Goal: Transaction & Acquisition: Purchase product/service

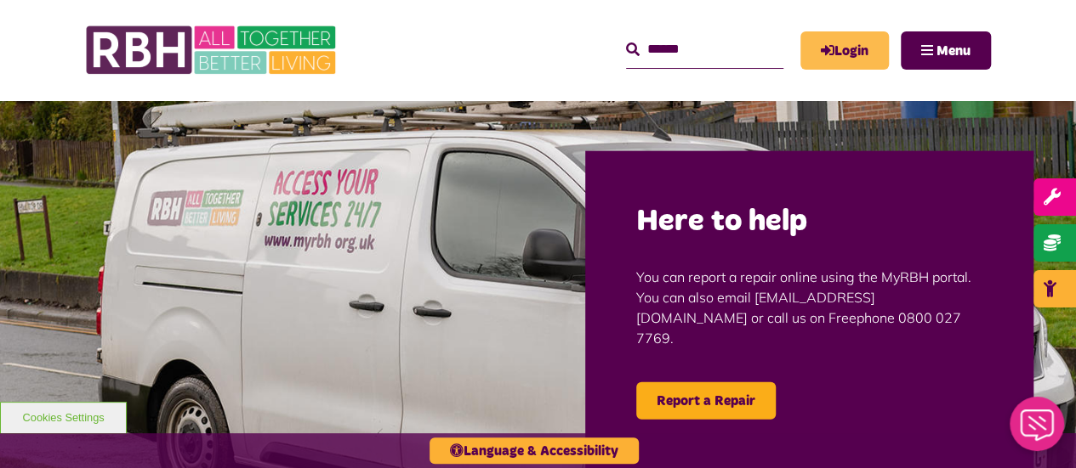
click at [843, 44] on link "Login" at bounding box center [844, 50] width 88 height 38
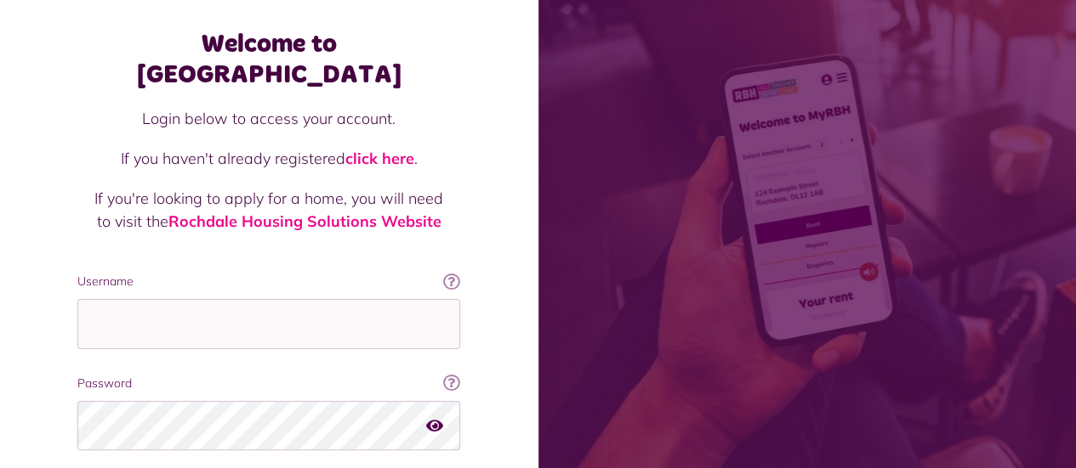
scroll to position [170, 0]
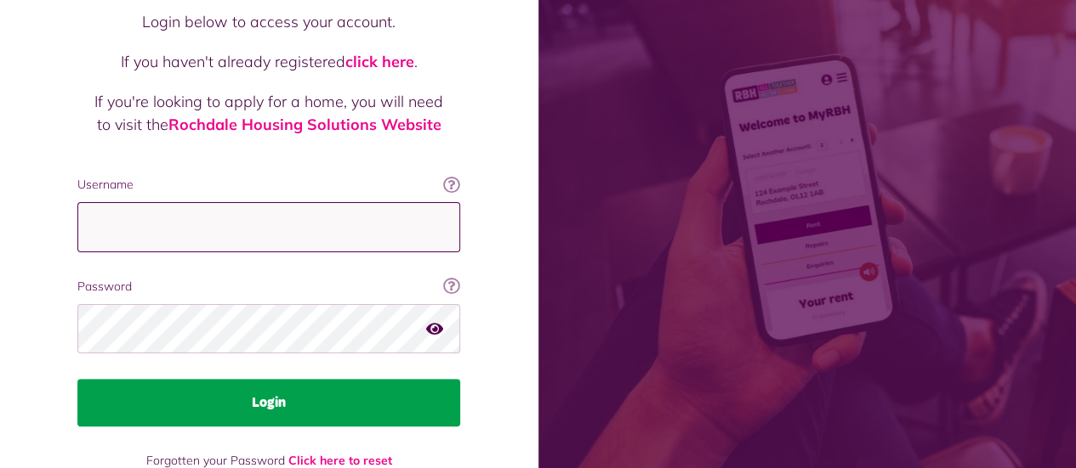
type input "**********"
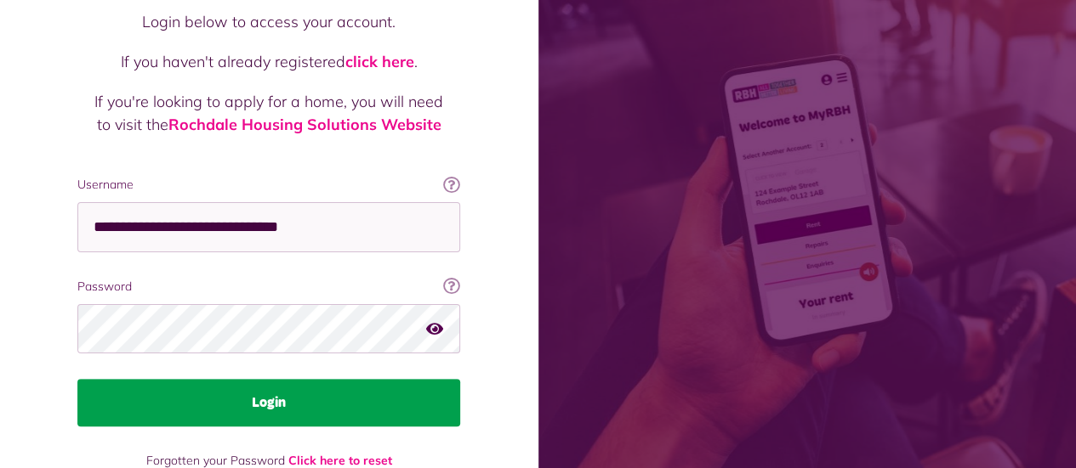
click at [301, 379] on button "Login" at bounding box center [268, 403] width 383 height 48
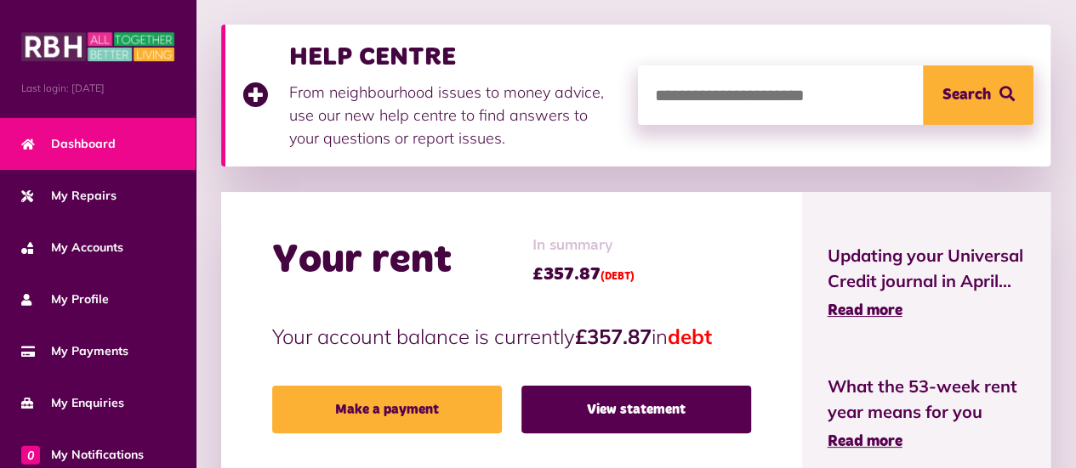
scroll to position [255, 0]
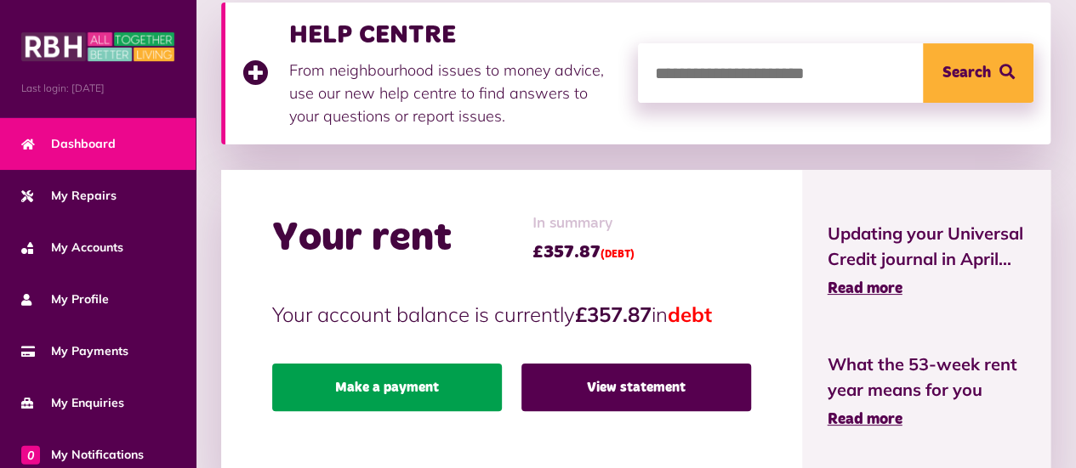
click at [417, 395] on link "Make a payment" at bounding box center [387, 388] width 230 height 48
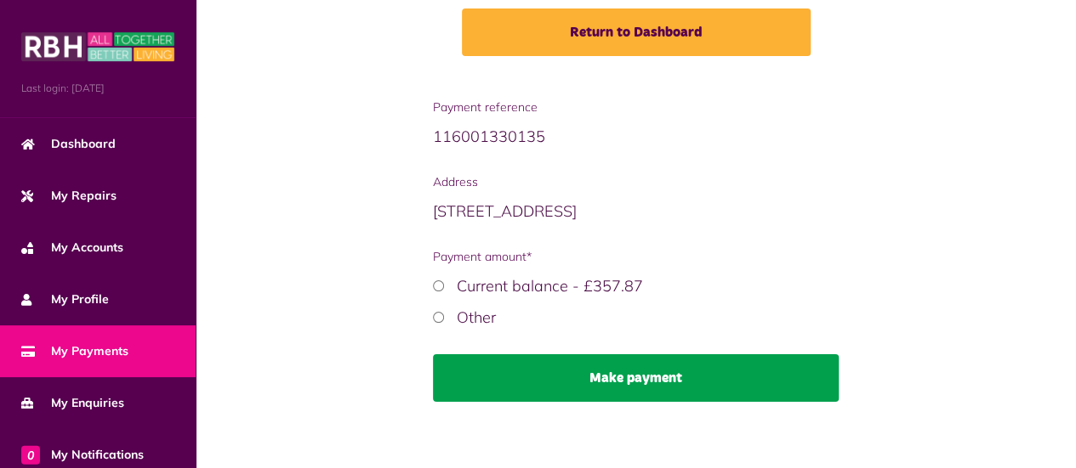
scroll to position [281, 0]
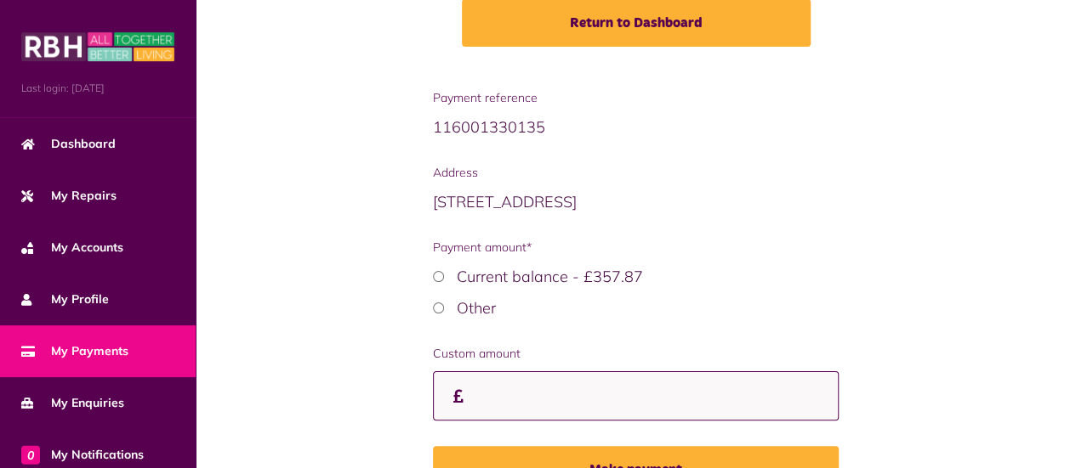
click at [500, 394] on input "Custom amount" at bounding box center [636, 397] width 406 height 50
drag, startPoint x: 514, startPoint y: 397, endPoint x: 486, endPoint y: 398, distance: 28.1
click at [486, 398] on input "***" at bounding box center [636, 396] width 406 height 49
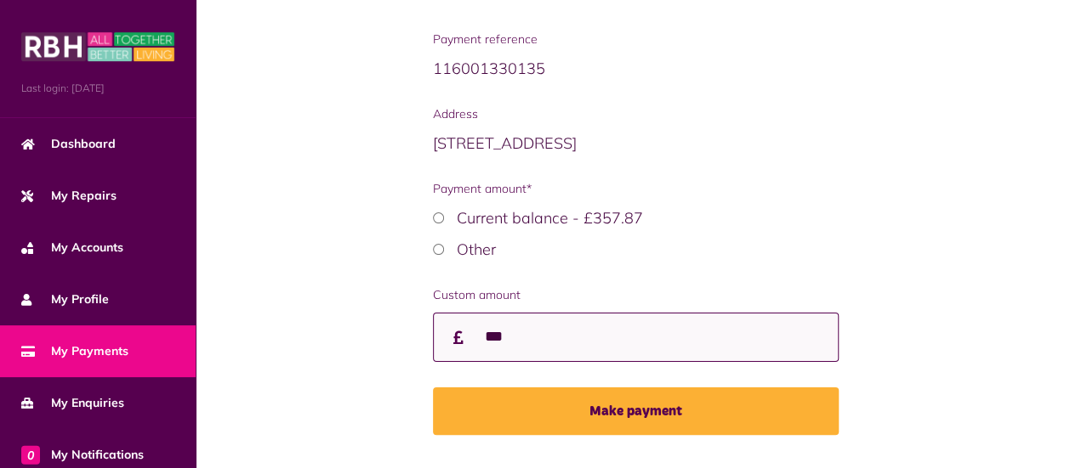
scroll to position [366, 0]
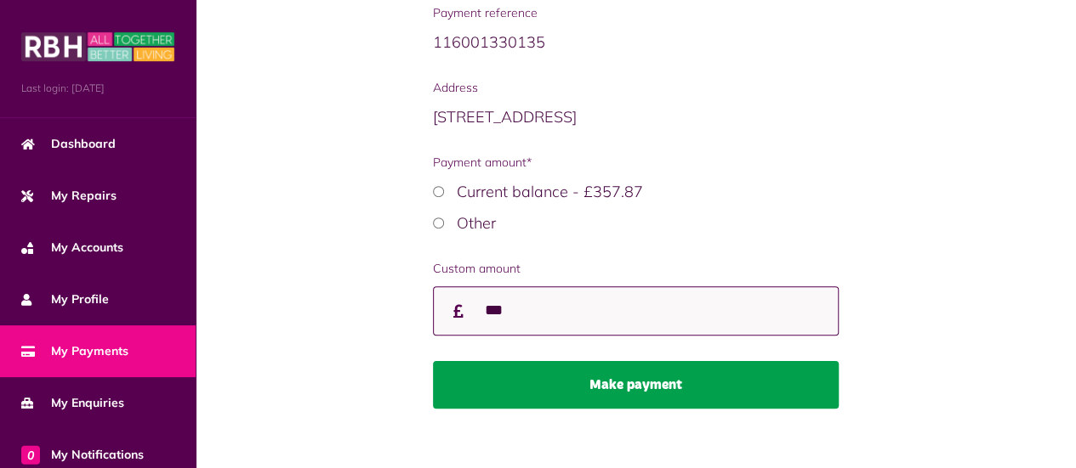
type input "***"
click at [663, 387] on button "Make payment" at bounding box center [636, 385] width 406 height 48
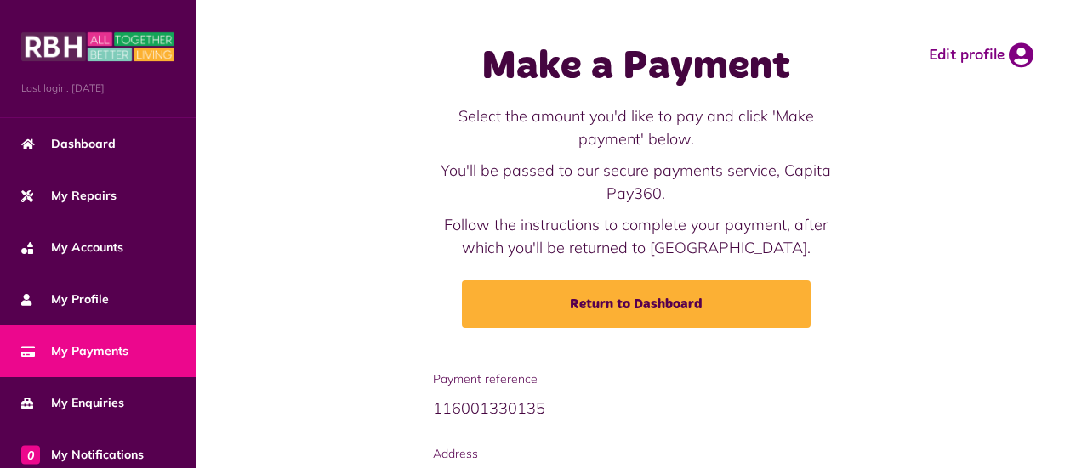
scroll to position [281, 0]
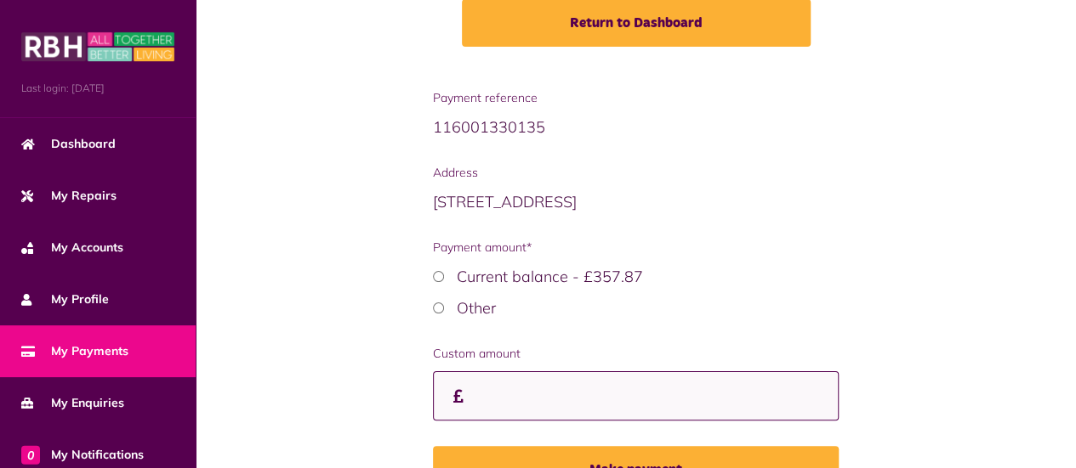
click at [502, 394] on input "Custom amount" at bounding box center [636, 397] width 406 height 50
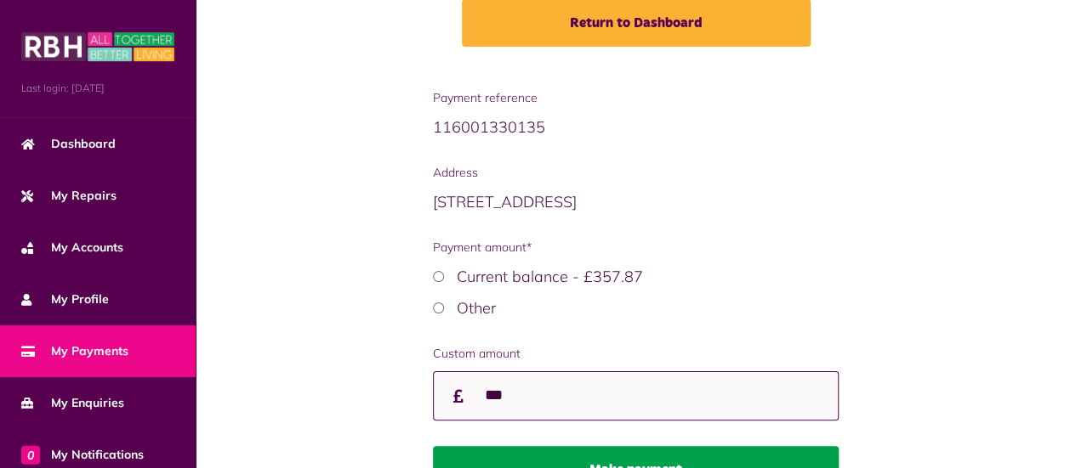
type input "***"
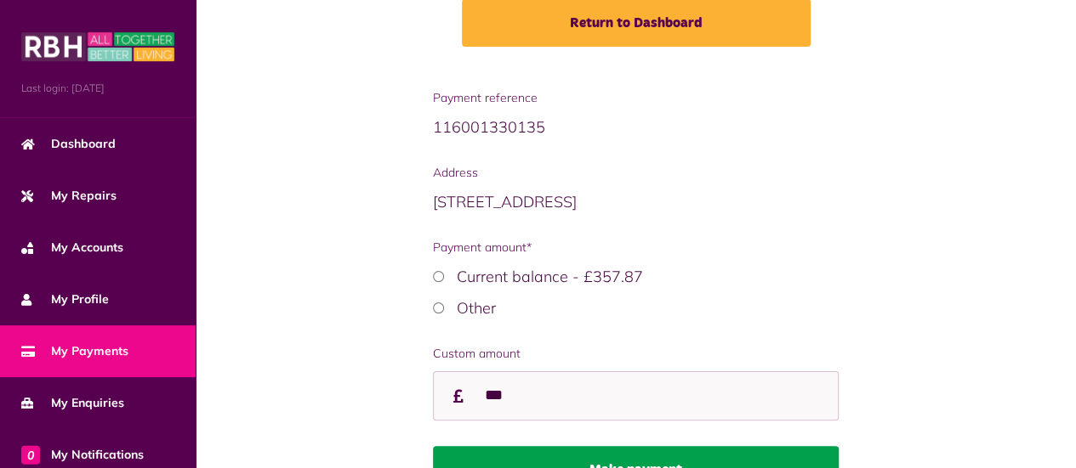
scroll to position [0, 0]
click at [641, 456] on button "Make payment" at bounding box center [636, 470] width 406 height 48
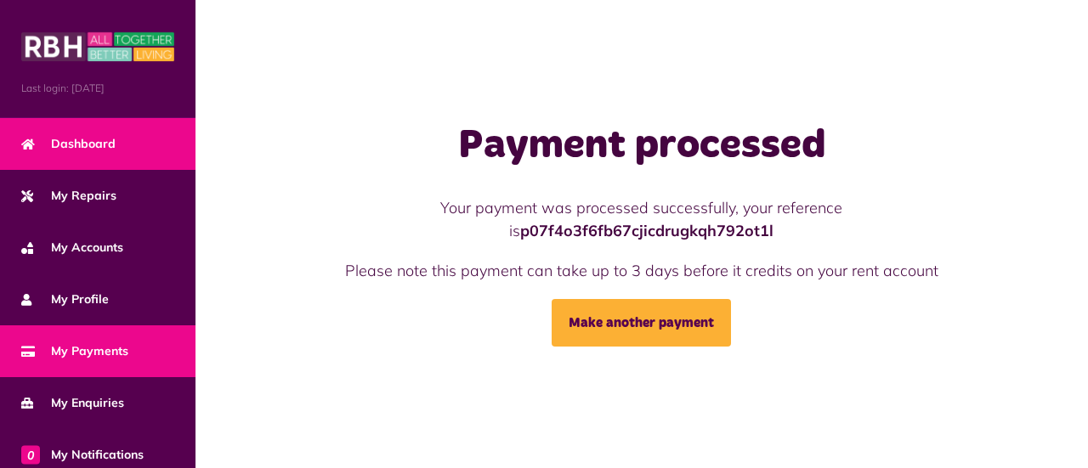
click at [85, 136] on span "Dashboard" at bounding box center [68, 144] width 94 height 18
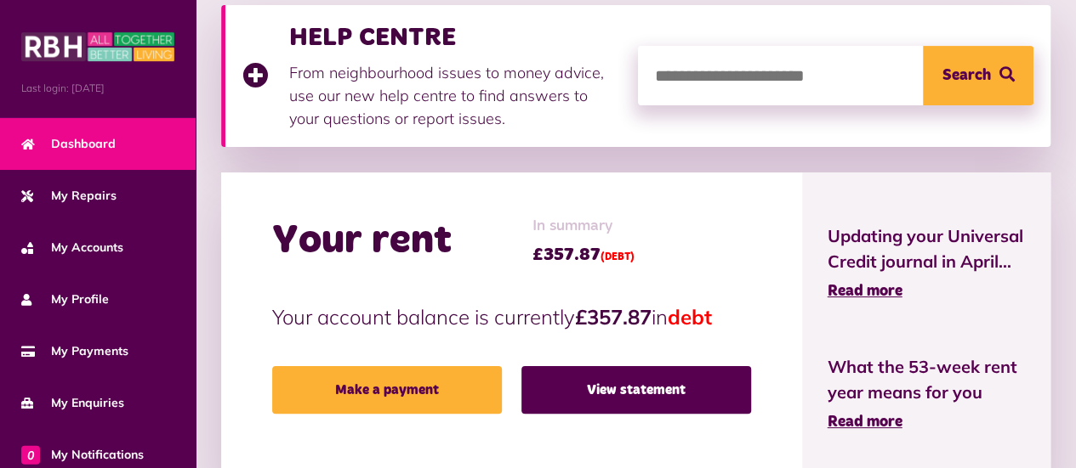
scroll to position [255, 0]
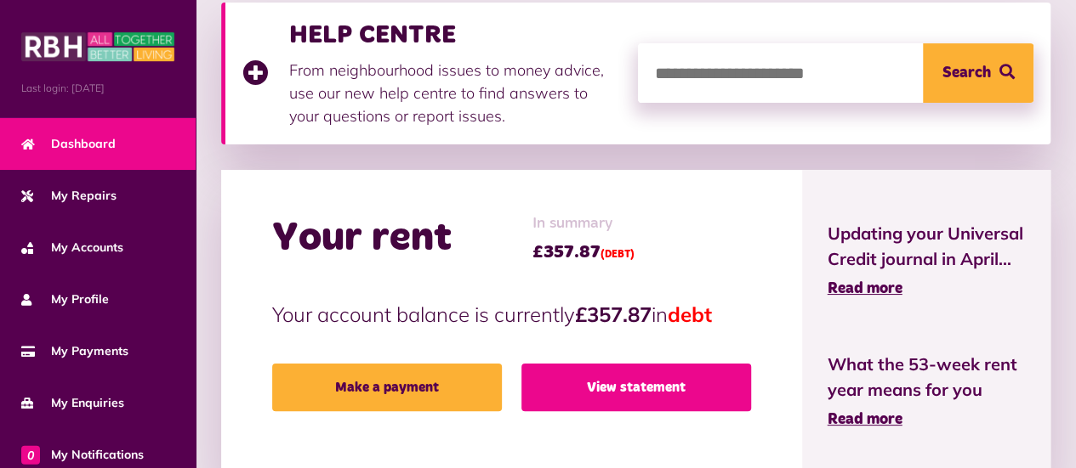
click at [656, 383] on link "View statement" at bounding box center [636, 388] width 230 height 48
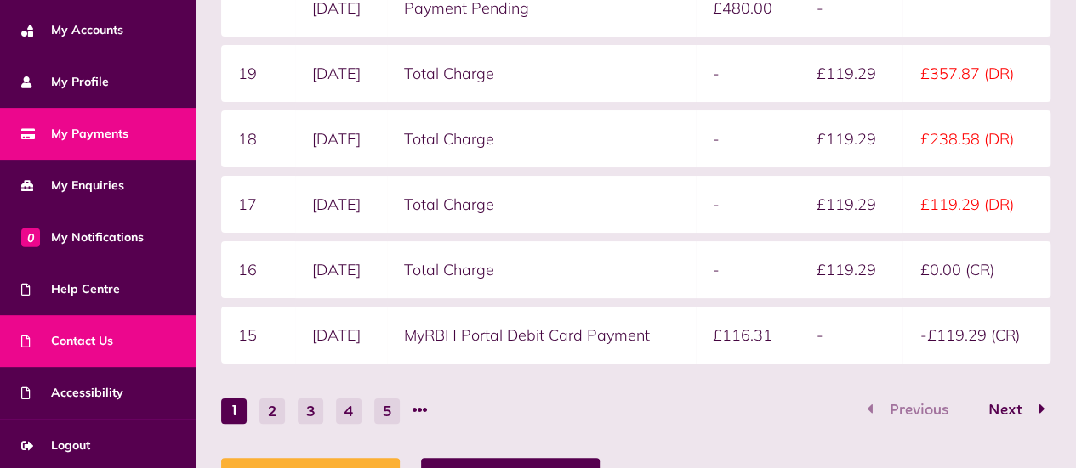
scroll to position [524, 0]
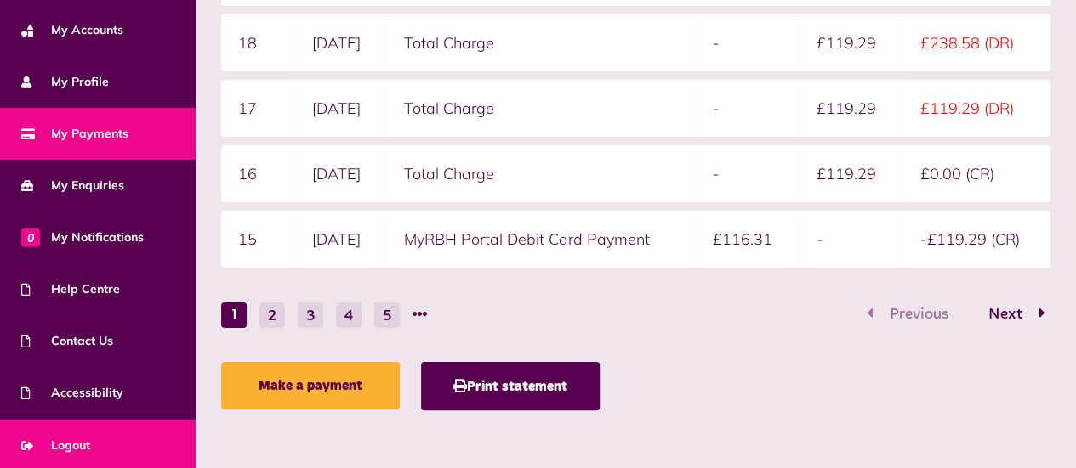
click at [84, 433] on link "Logout" at bounding box center [98, 446] width 196 height 52
